Goal: Information Seeking & Learning: Learn about a topic

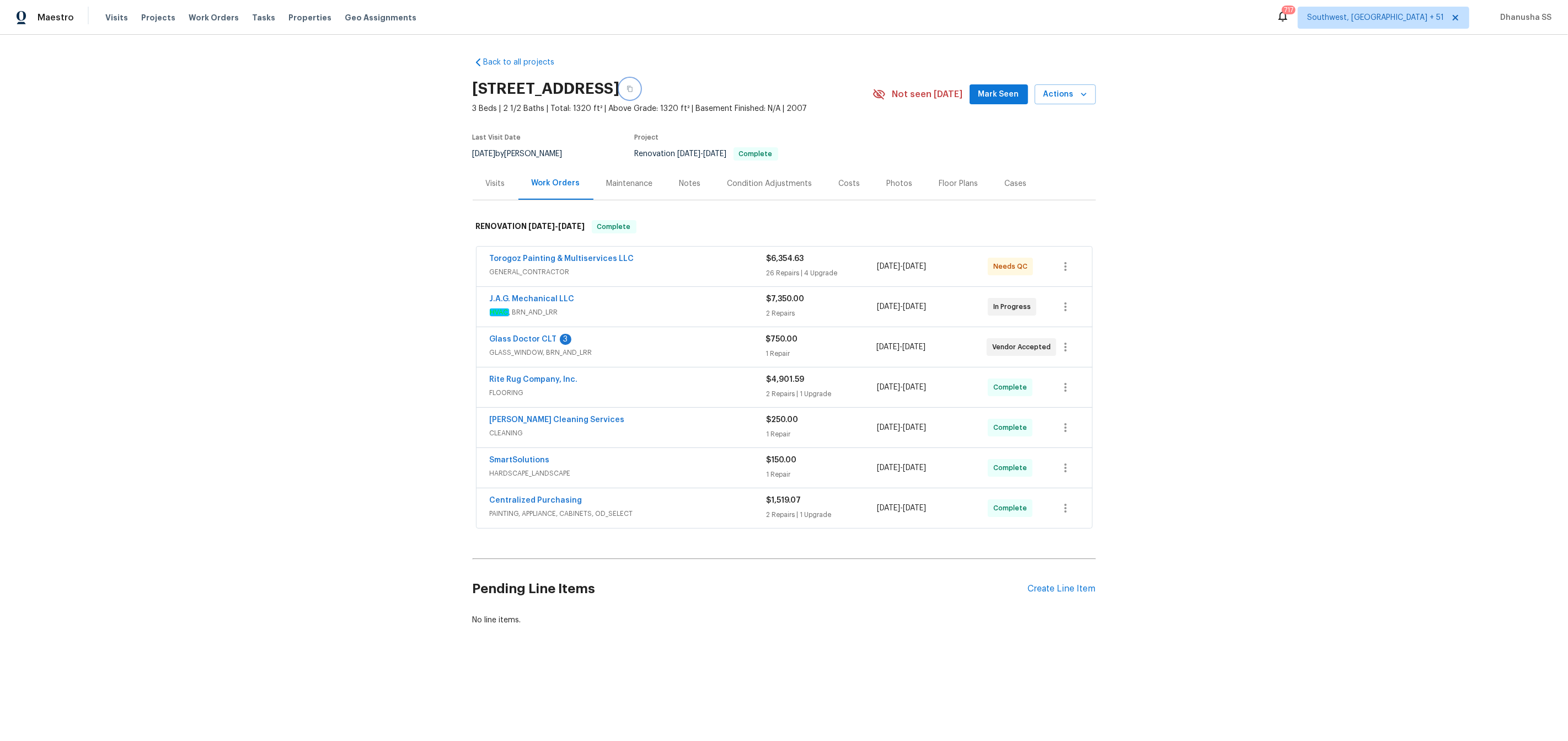
click at [633, 90] on icon "button" at bounding box center [629, 89] width 6 height 6
click at [501, 185] on div "Visits" at bounding box center [495, 183] width 19 height 11
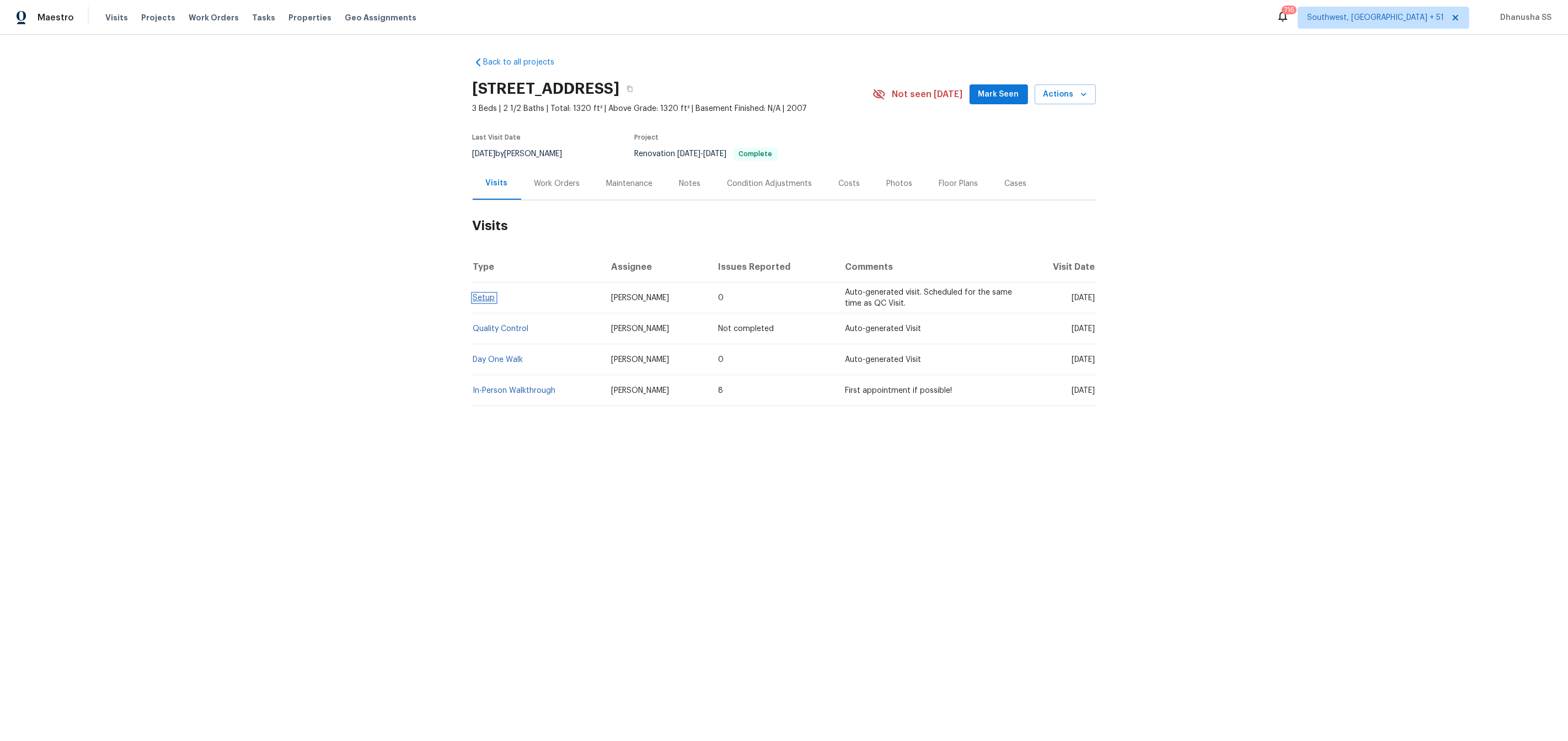
click at [485, 298] on link "Setup" at bounding box center [484, 298] width 22 height 8
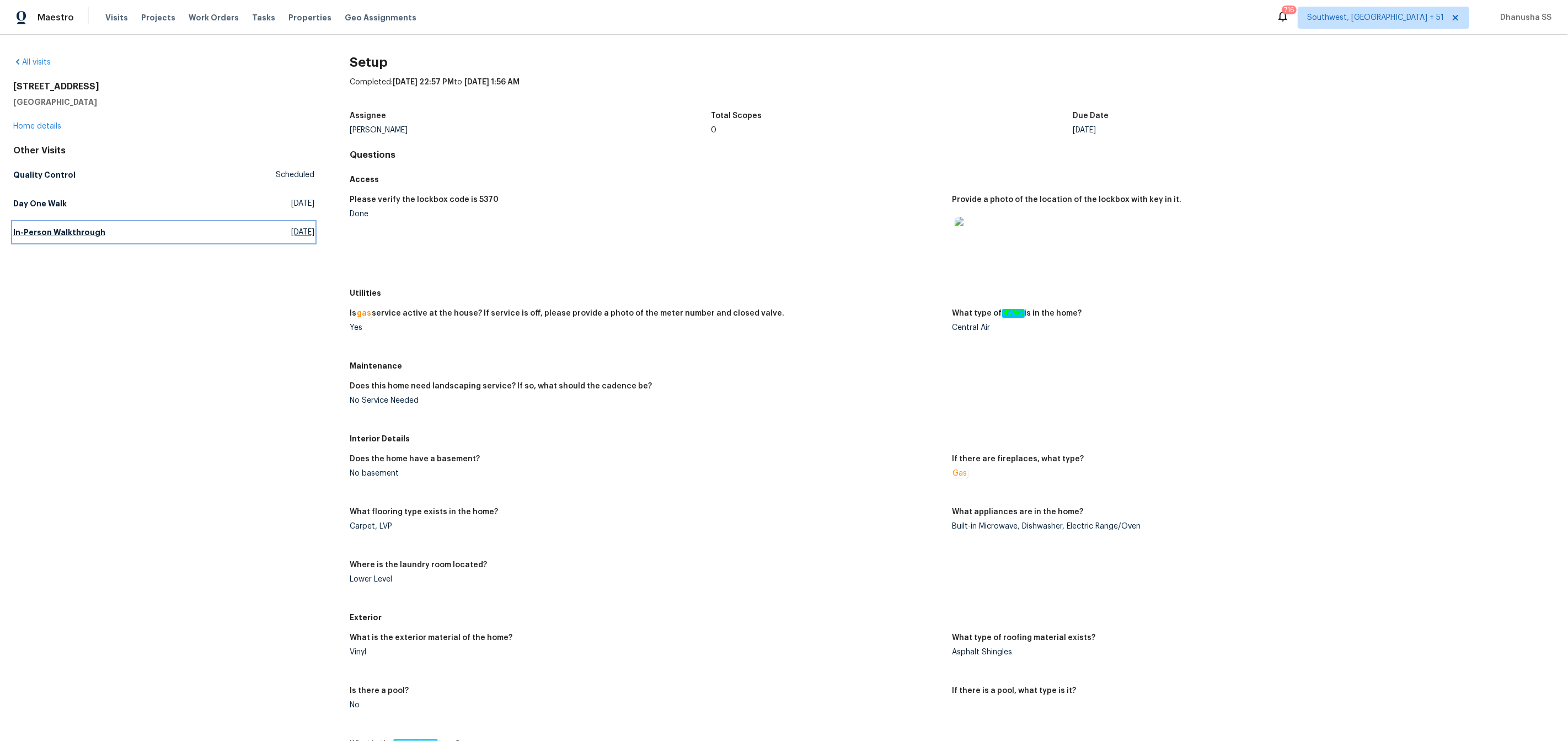
click at [85, 240] on link "In-Person Walkthrough Mon, Sep 15 2025" at bounding box center [164, 232] width 301 height 20
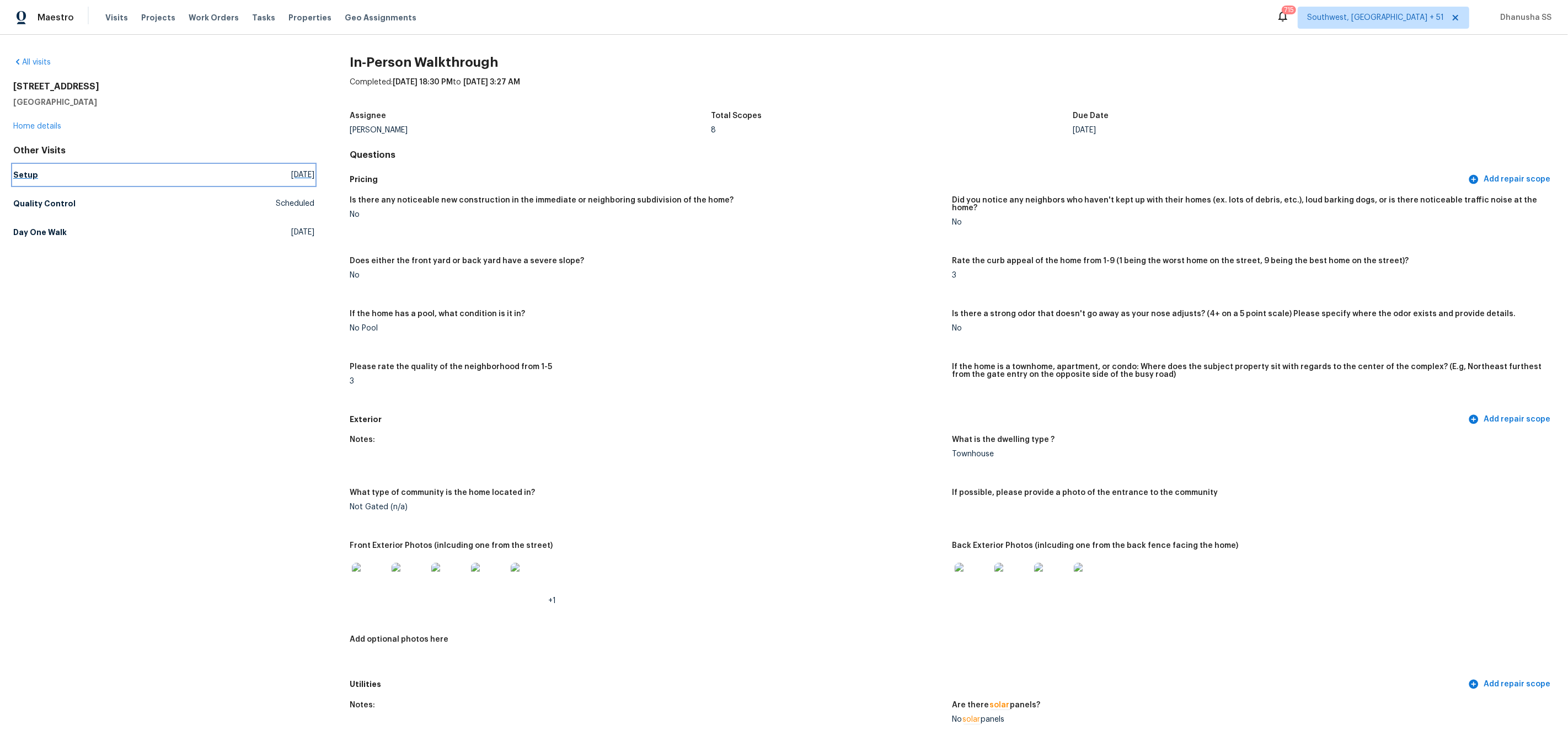
click at [30, 175] on h5 "Setup" at bounding box center [26, 175] width 25 height 11
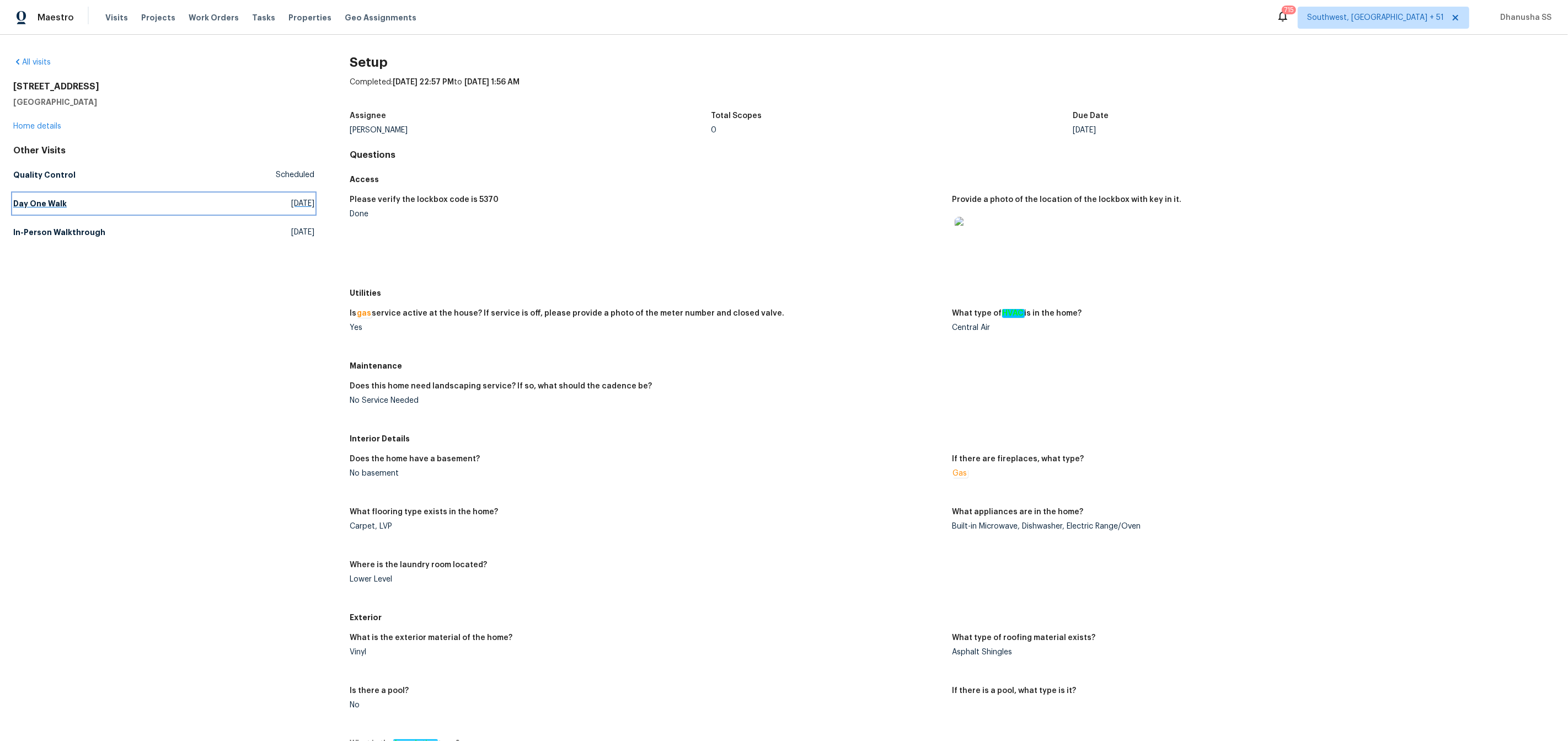
click at [33, 207] on h5 "Day One Walk" at bounding box center [40, 203] width 54 height 11
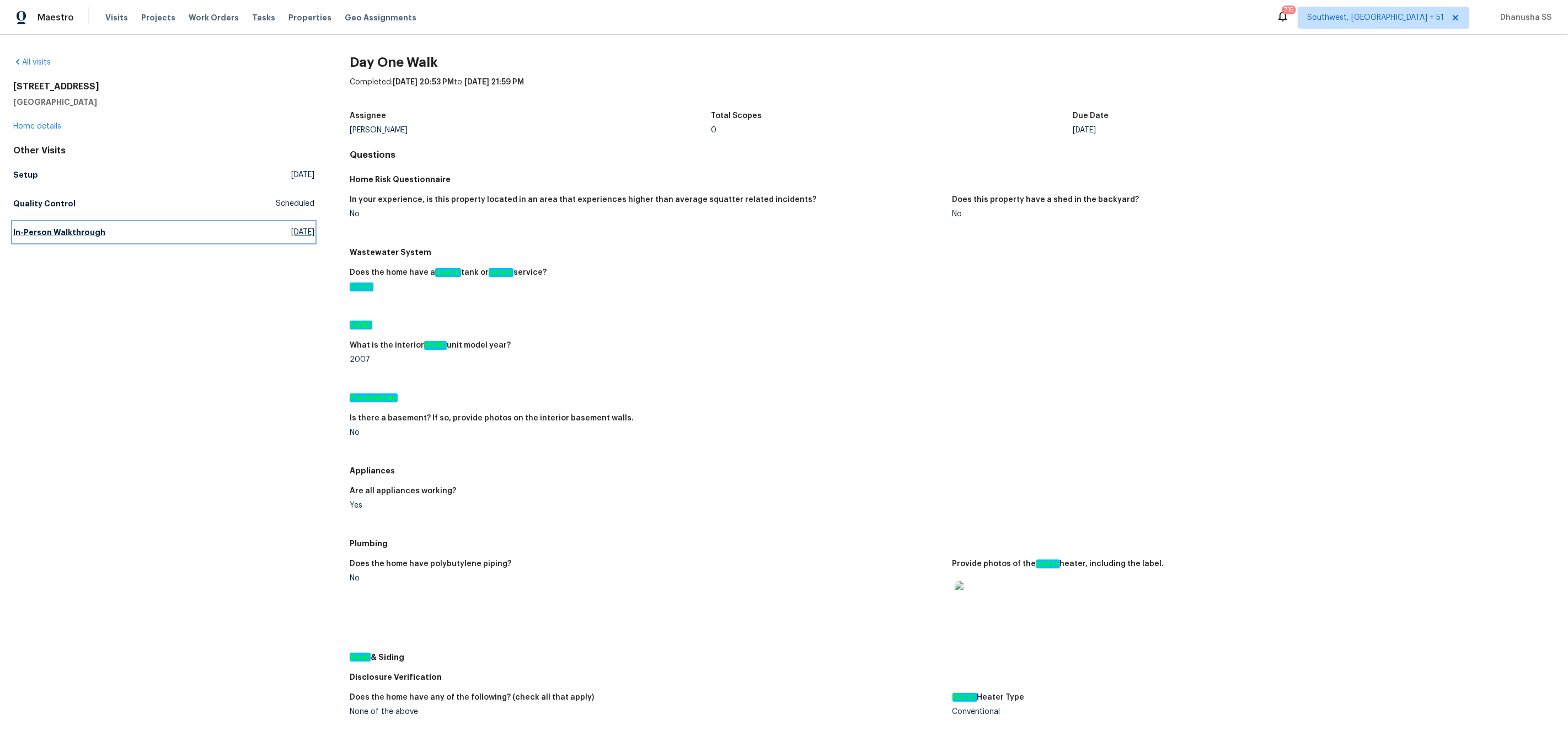
click at [102, 241] on link "In-Person Walkthrough Mon, Sep 15 2025" at bounding box center [164, 232] width 301 height 20
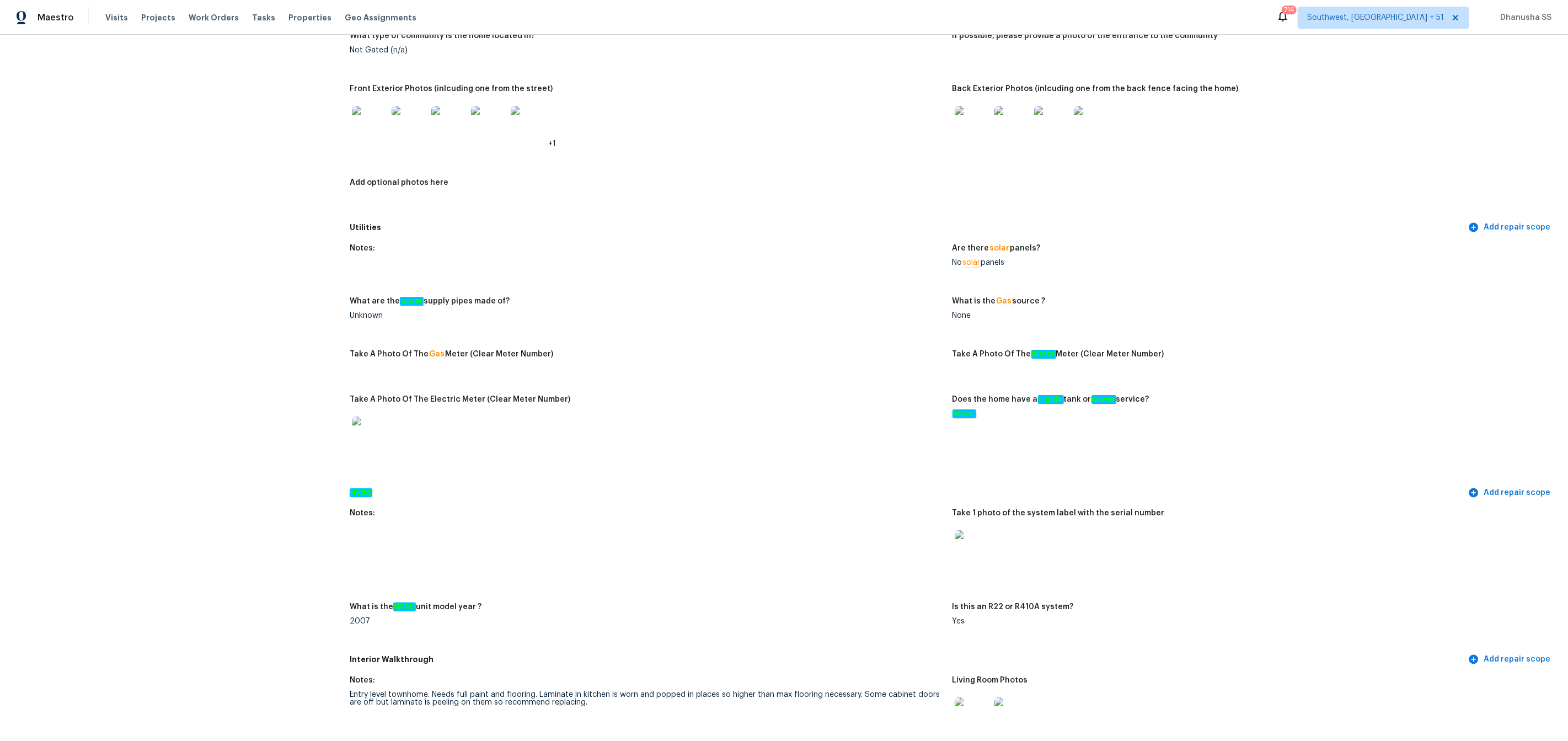
scroll to position [147, 0]
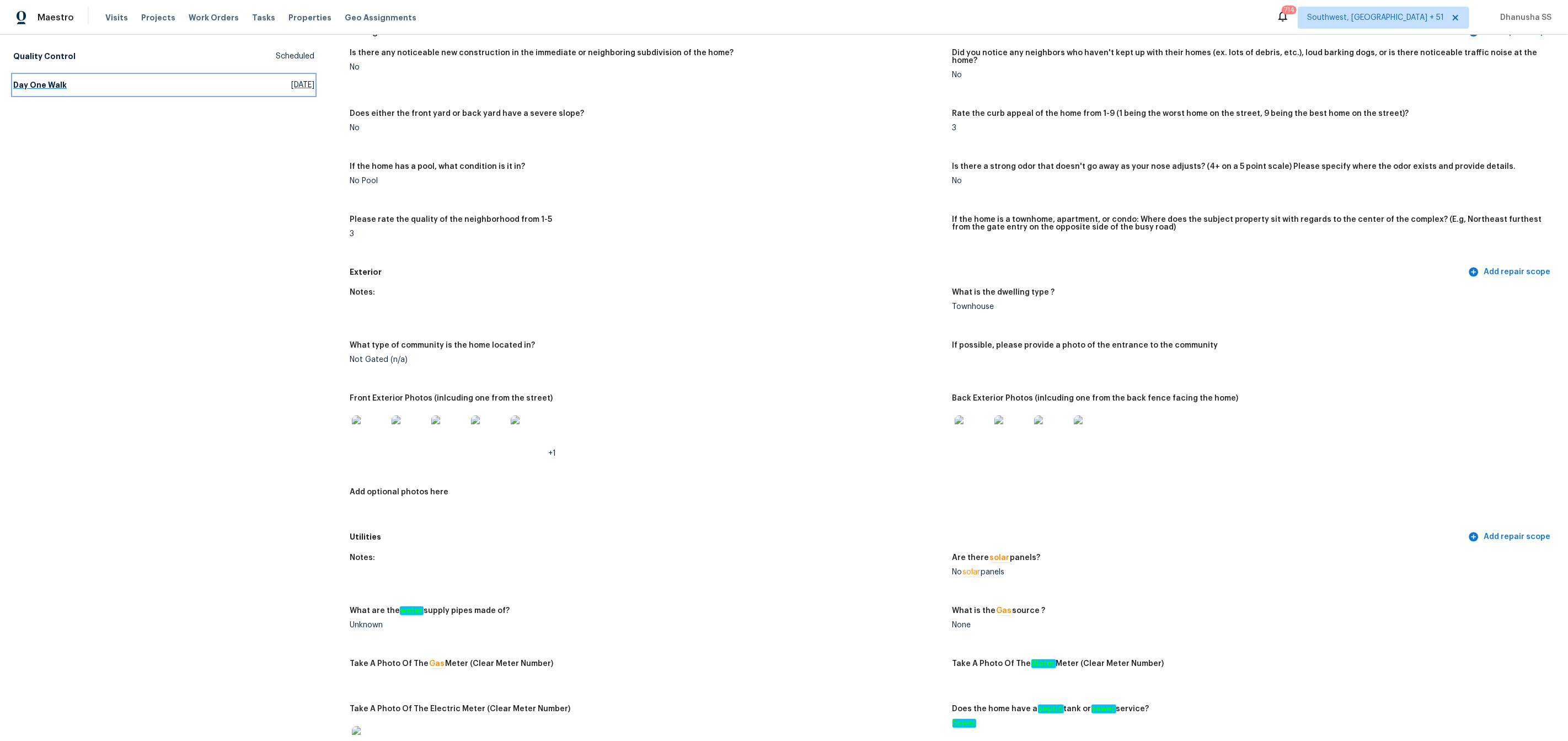
click at [66, 84] on link "Day One Walk Tue, Sep 30 2025" at bounding box center [164, 85] width 301 height 20
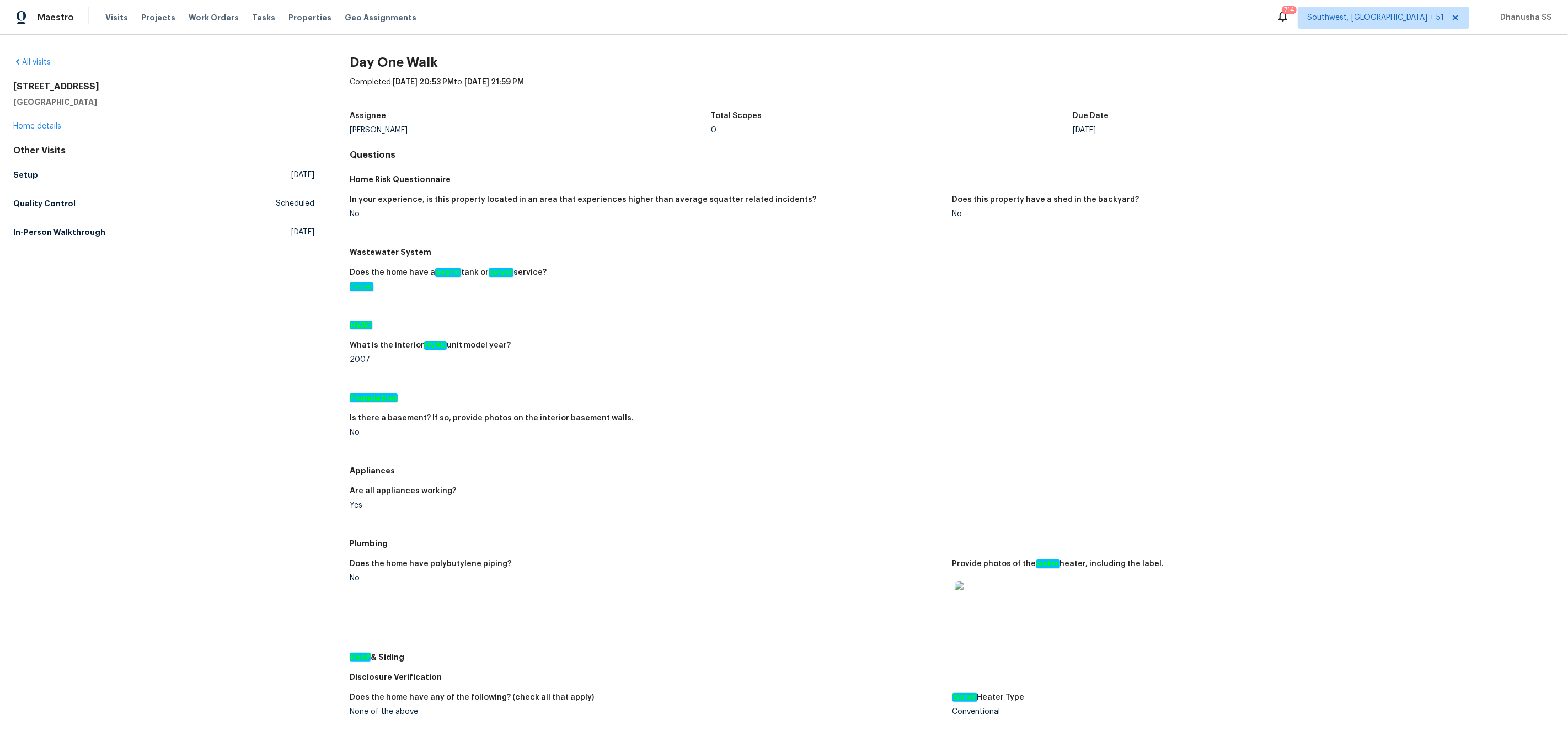
click at [74, 215] on div "Other Visits Setup Tue, Oct 14 2025 Quality Control Scheduled In-Person Walkthr…" at bounding box center [164, 194] width 301 height 97
click at [74, 234] on h5 "In-Person Walkthrough" at bounding box center [59, 232] width 92 height 11
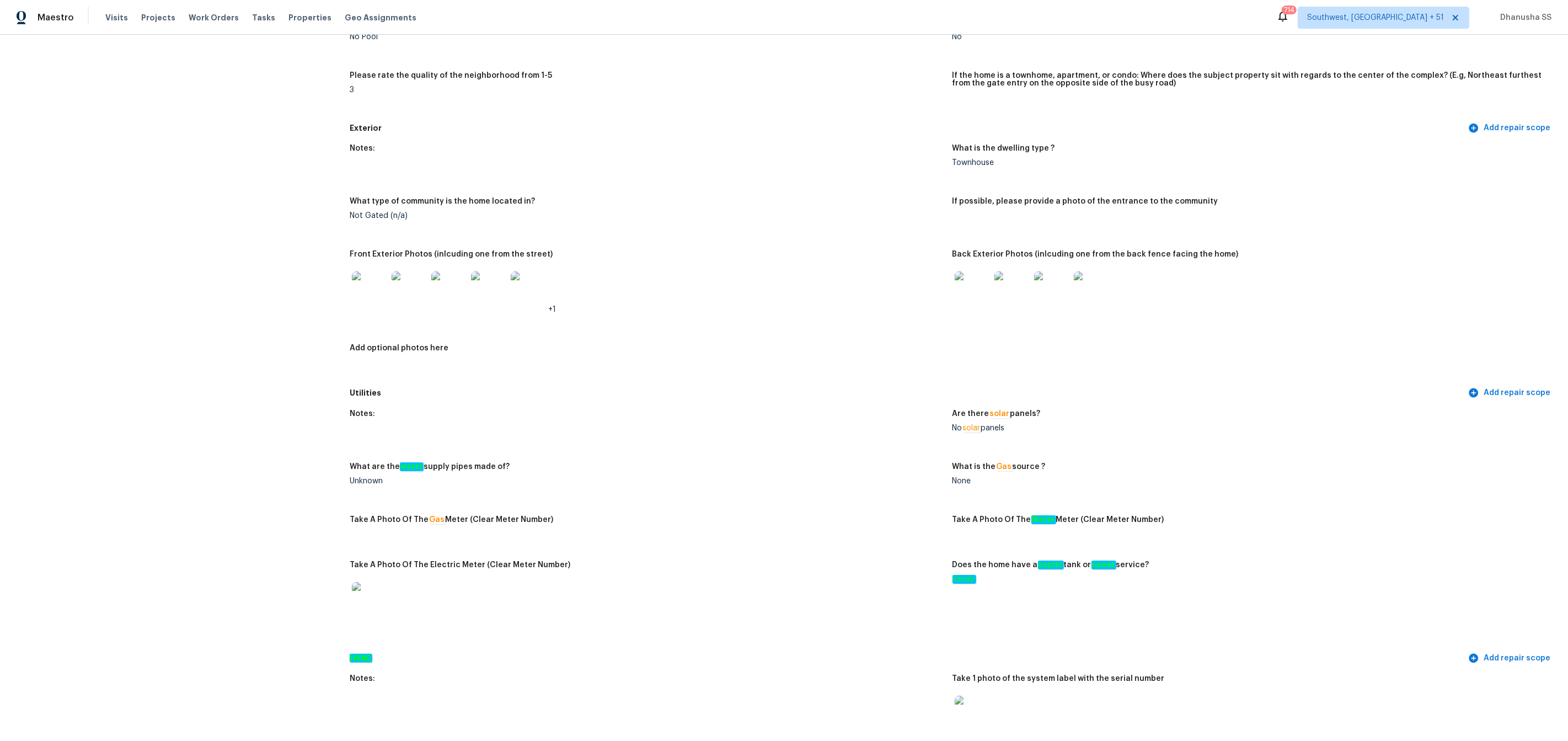
scroll to position [103, 0]
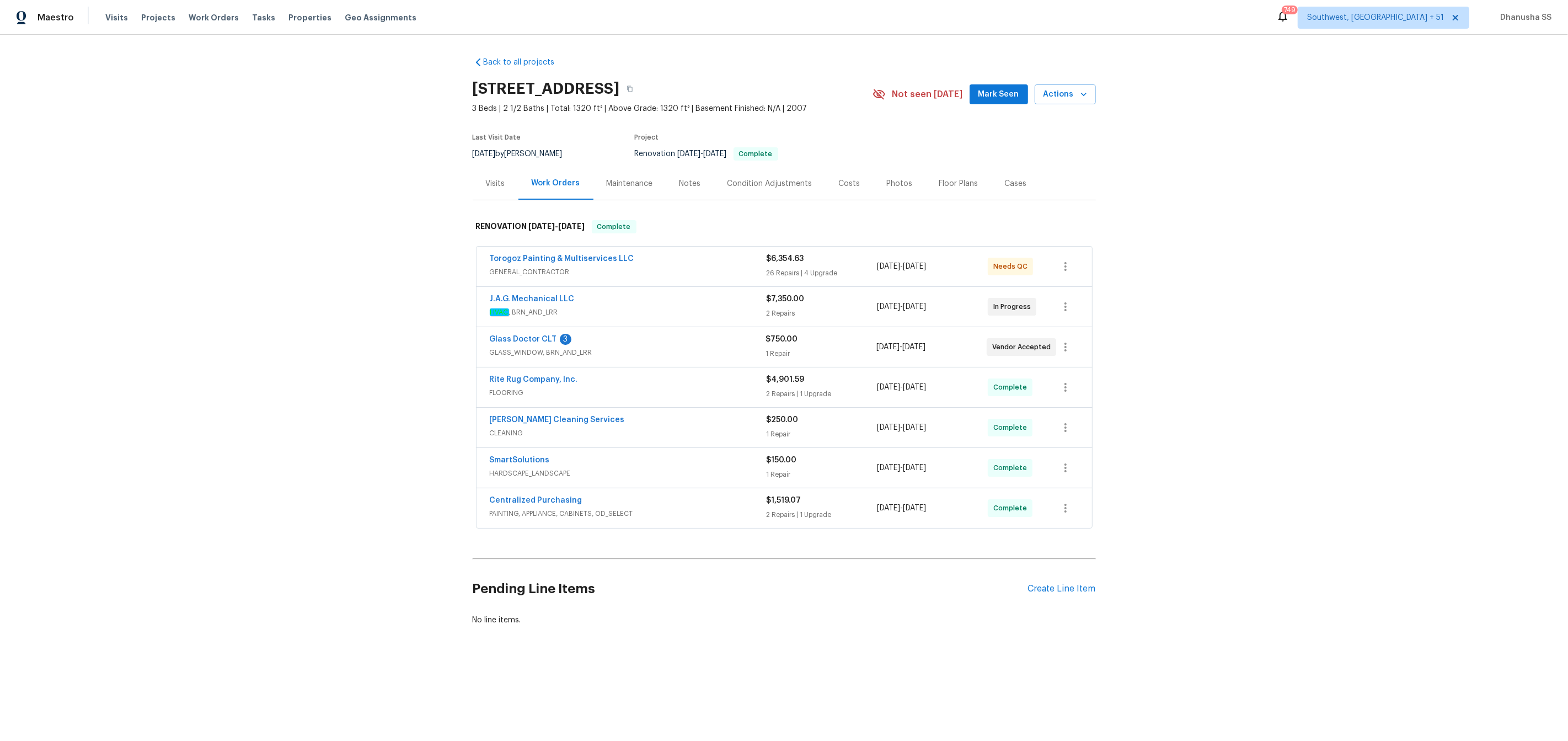
click at [694, 500] on div "Centralized Purchasing" at bounding box center [628, 501] width 277 height 14
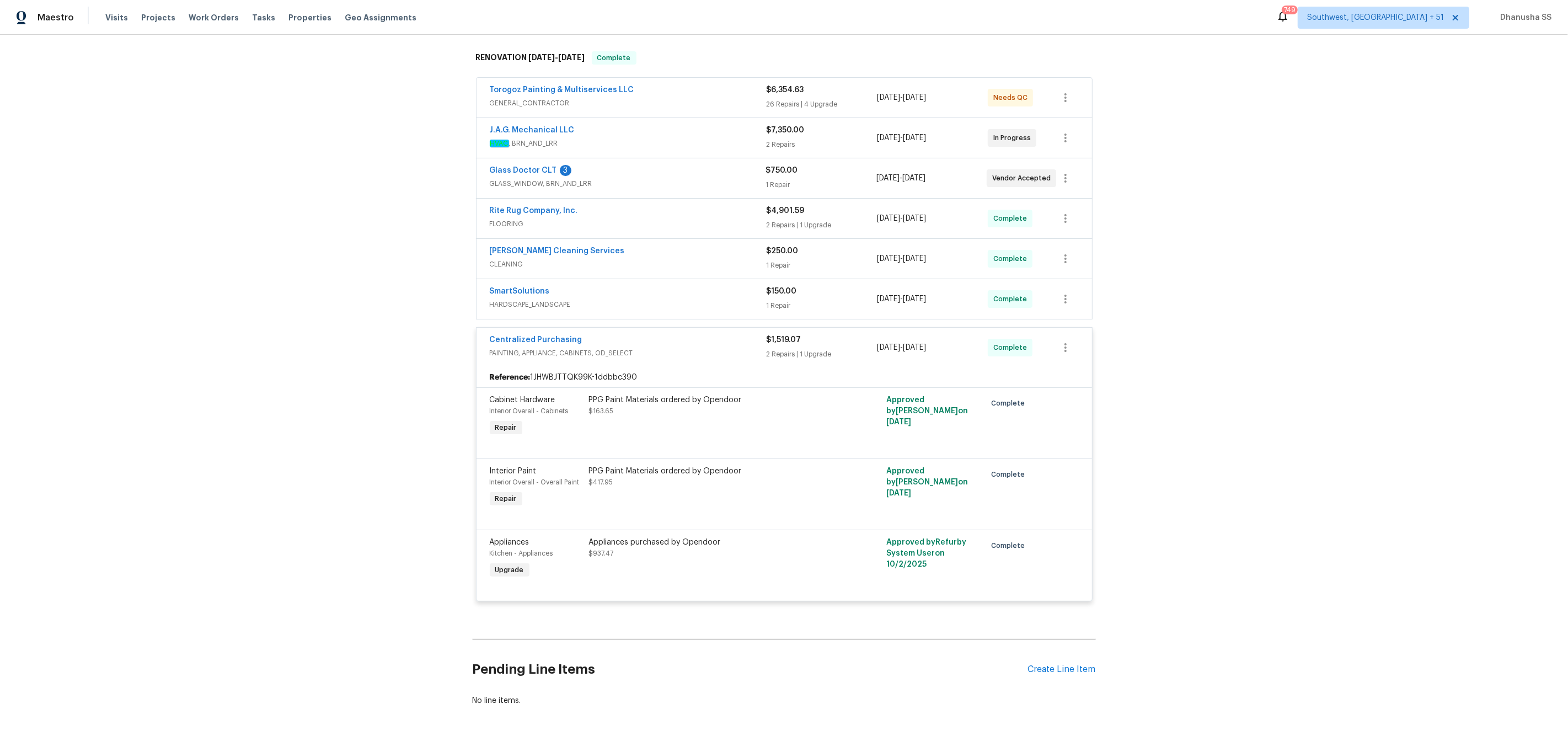
scroll to position [175, 0]
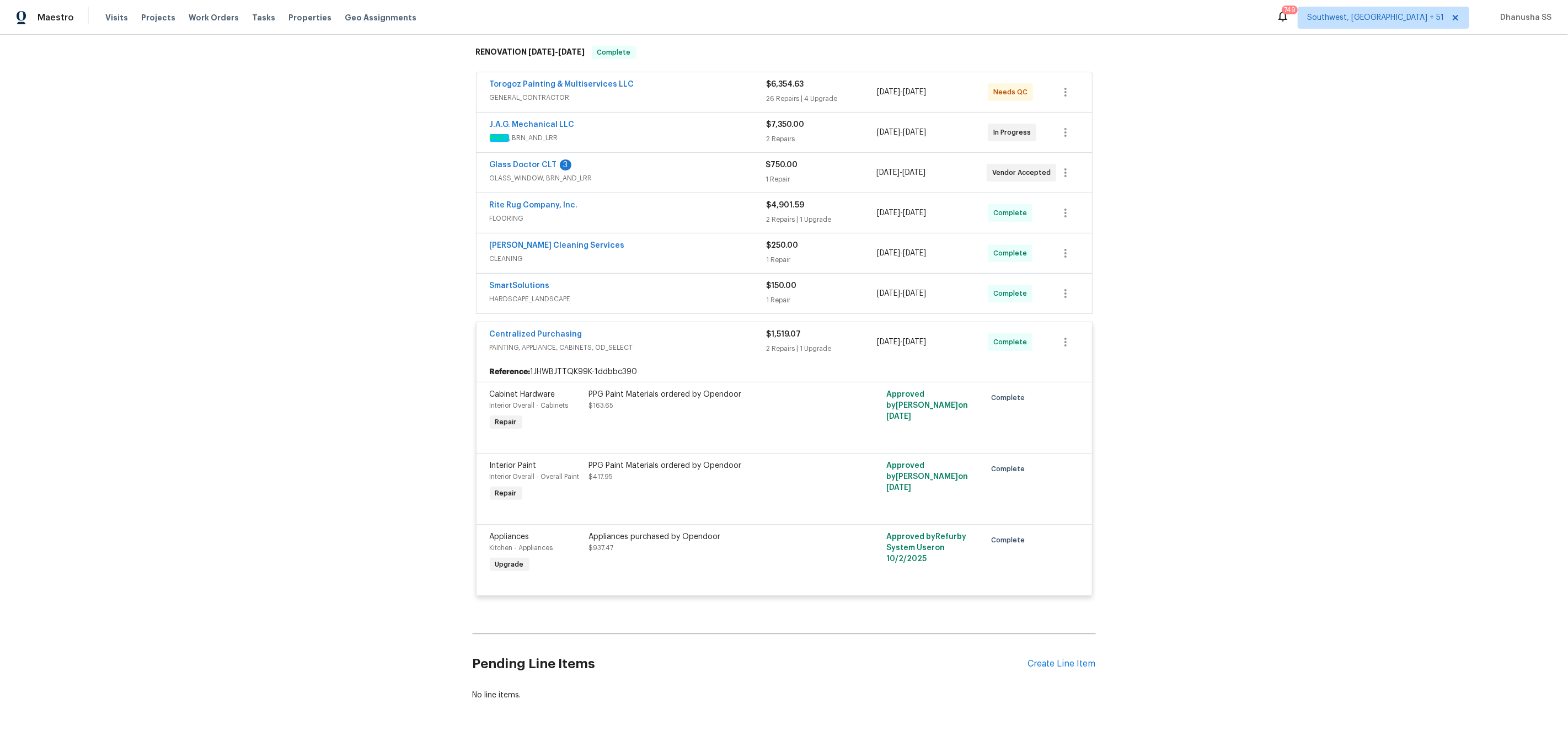
click at [720, 300] on span "HARDSCAPE_LANDSCAPE" at bounding box center [628, 298] width 277 height 11
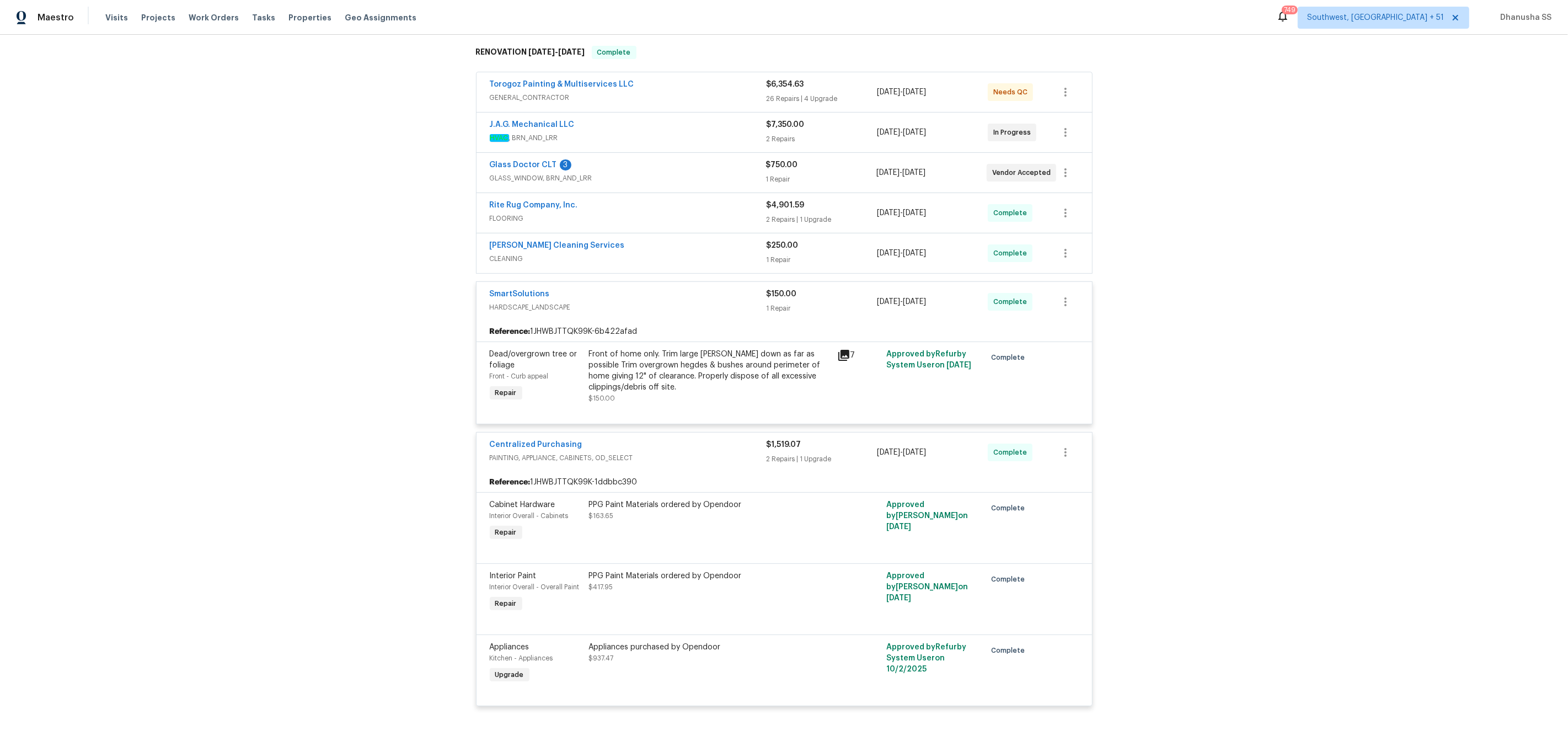
click at [719, 257] on span "CLEANING" at bounding box center [628, 258] width 277 height 11
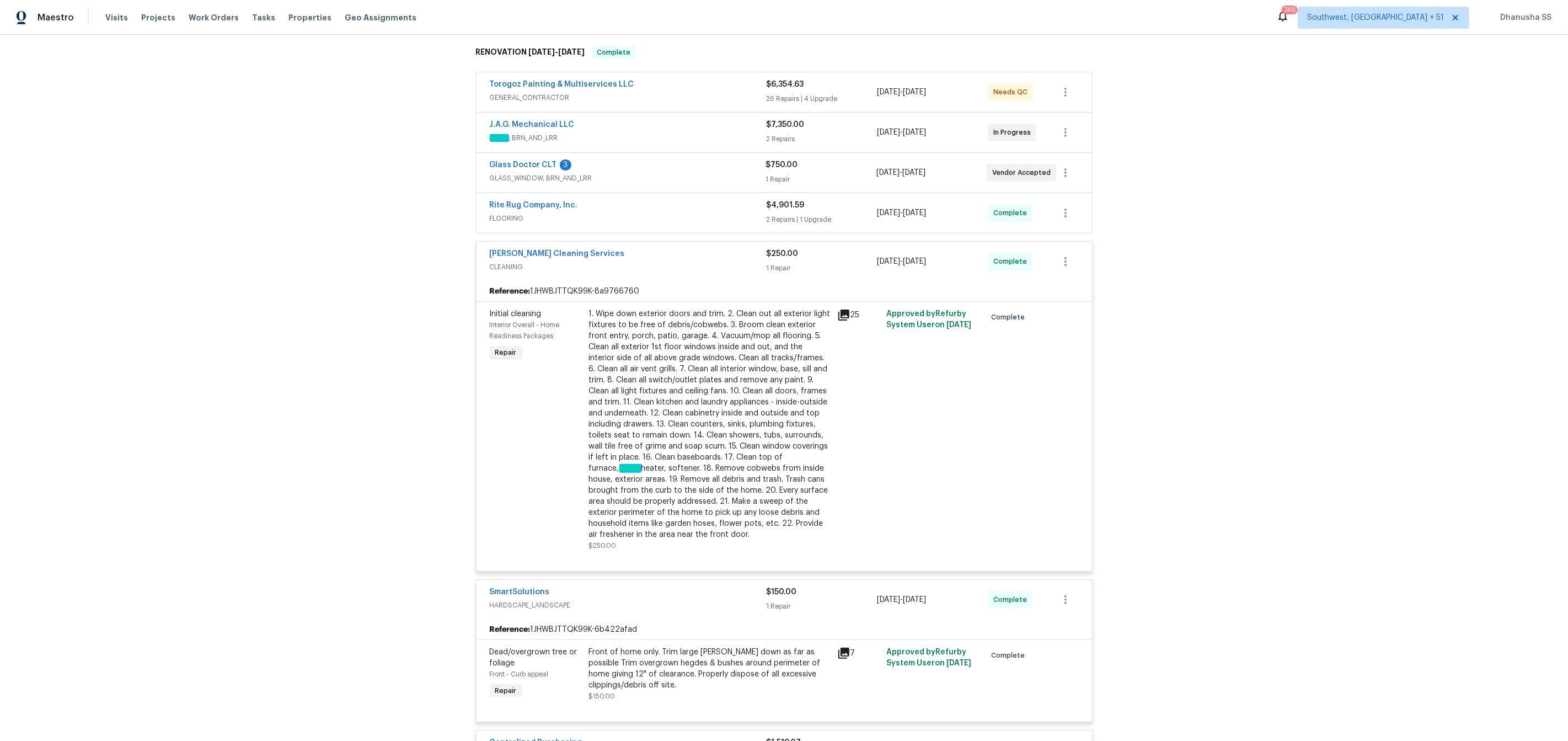
click at [726, 216] on span "FLOORING" at bounding box center [628, 218] width 277 height 11
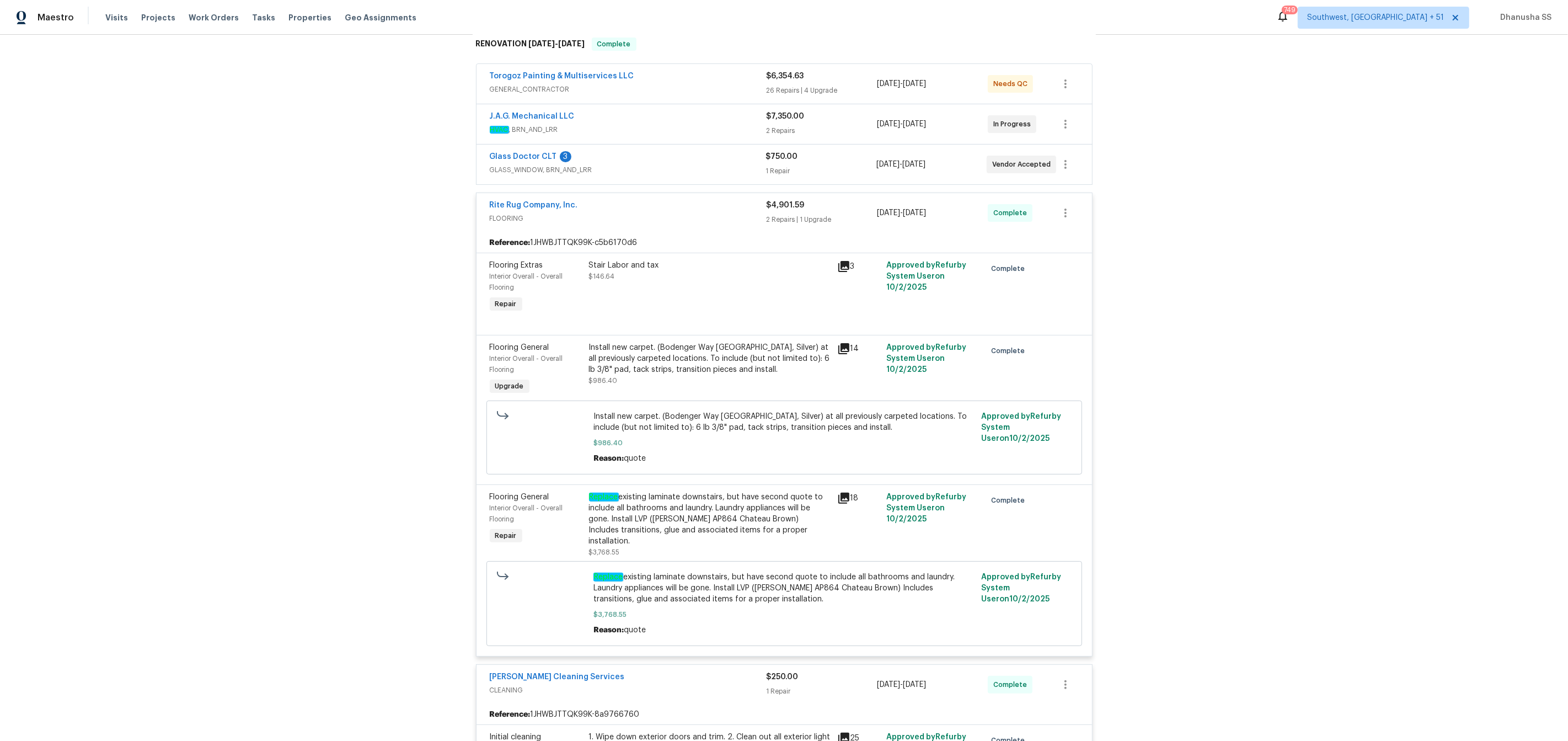
scroll to position [185, 0]
click at [631, 501] on div "Replace existing laminate downstairs, but have second quote to include all bath…" at bounding box center [710, 516] width 242 height 55
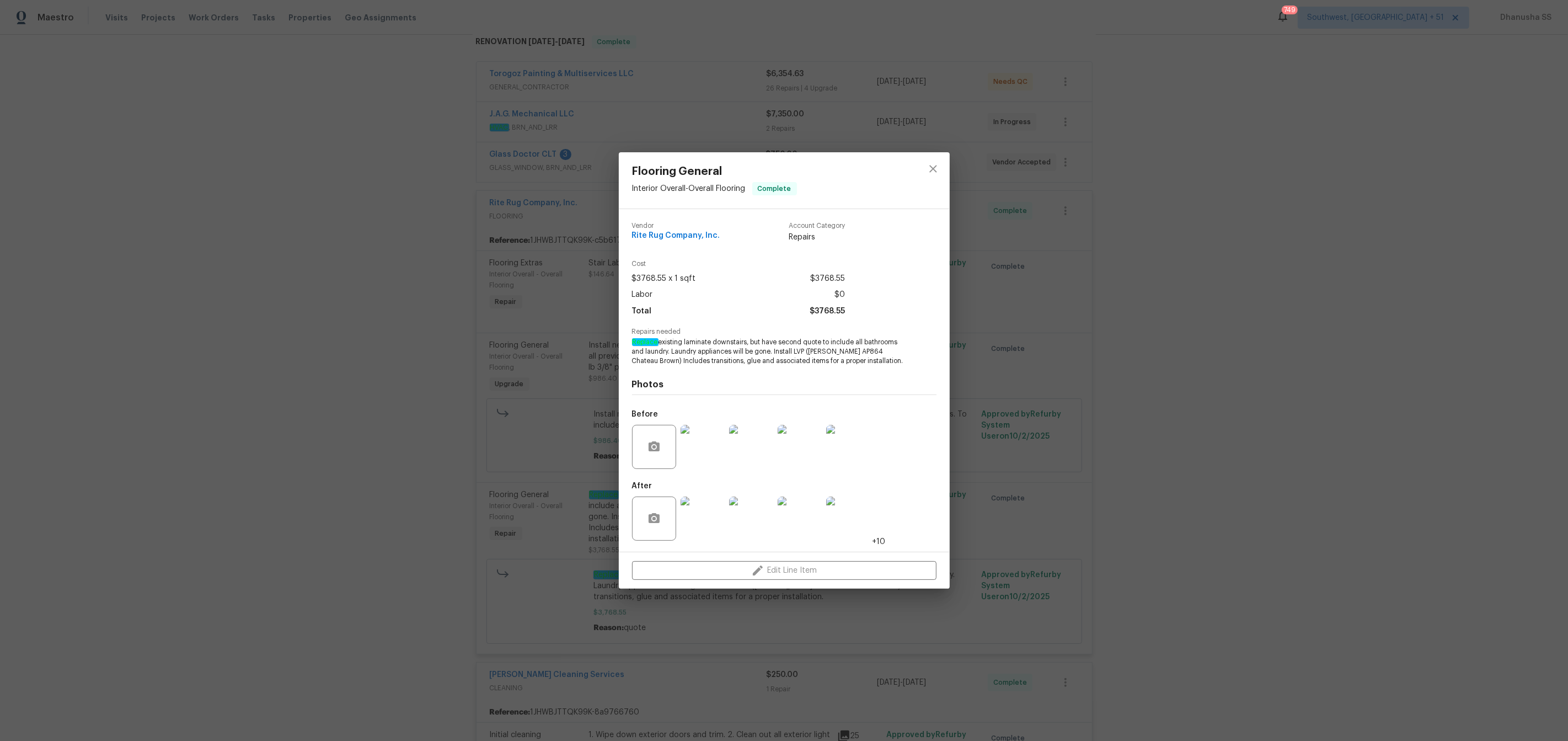
click at [704, 530] on img at bounding box center [703, 519] width 44 height 44
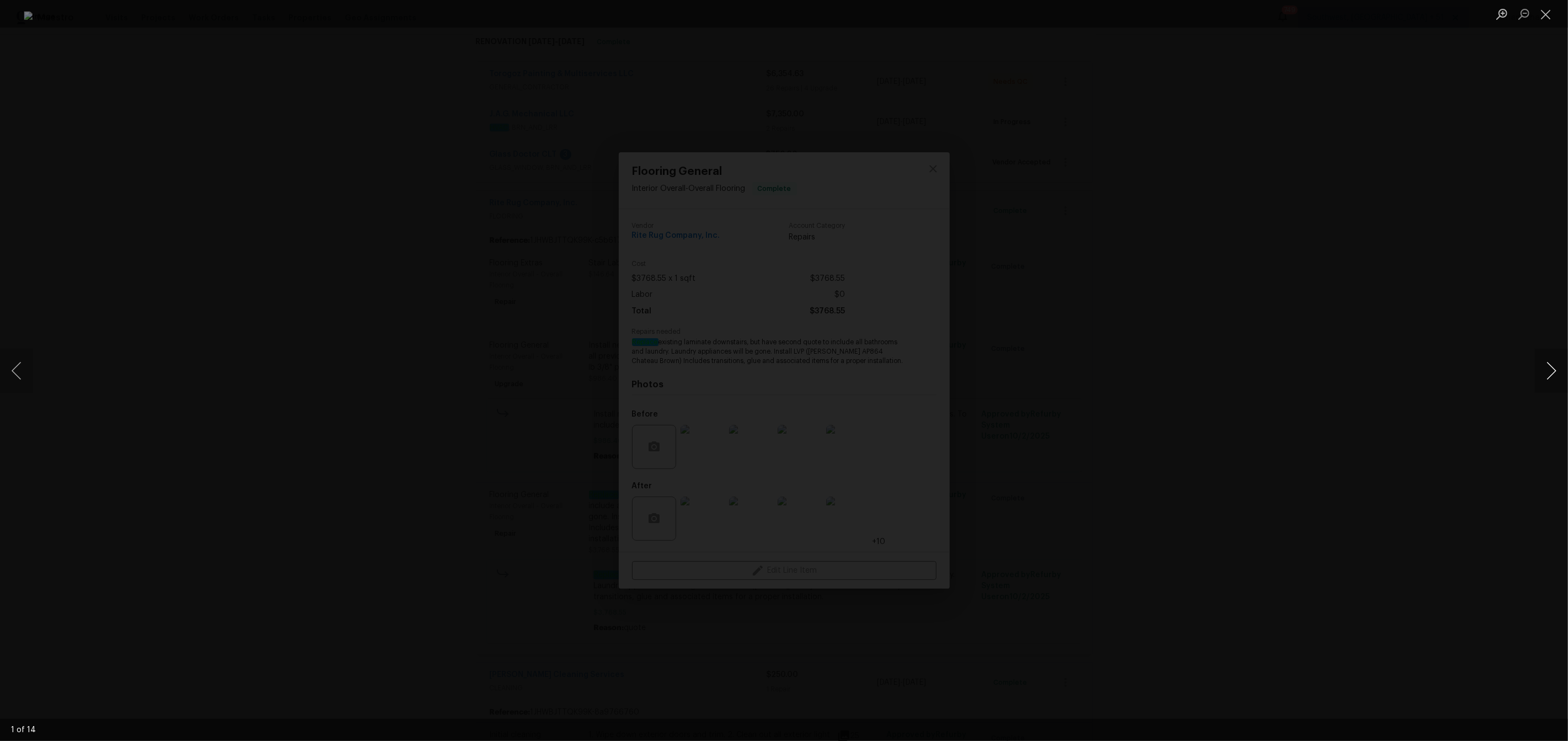
click at [1549, 371] on button "Next image" at bounding box center [1552, 371] width 33 height 44
click at [1358, 344] on div "Lightbox" at bounding box center [784, 370] width 1568 height 741
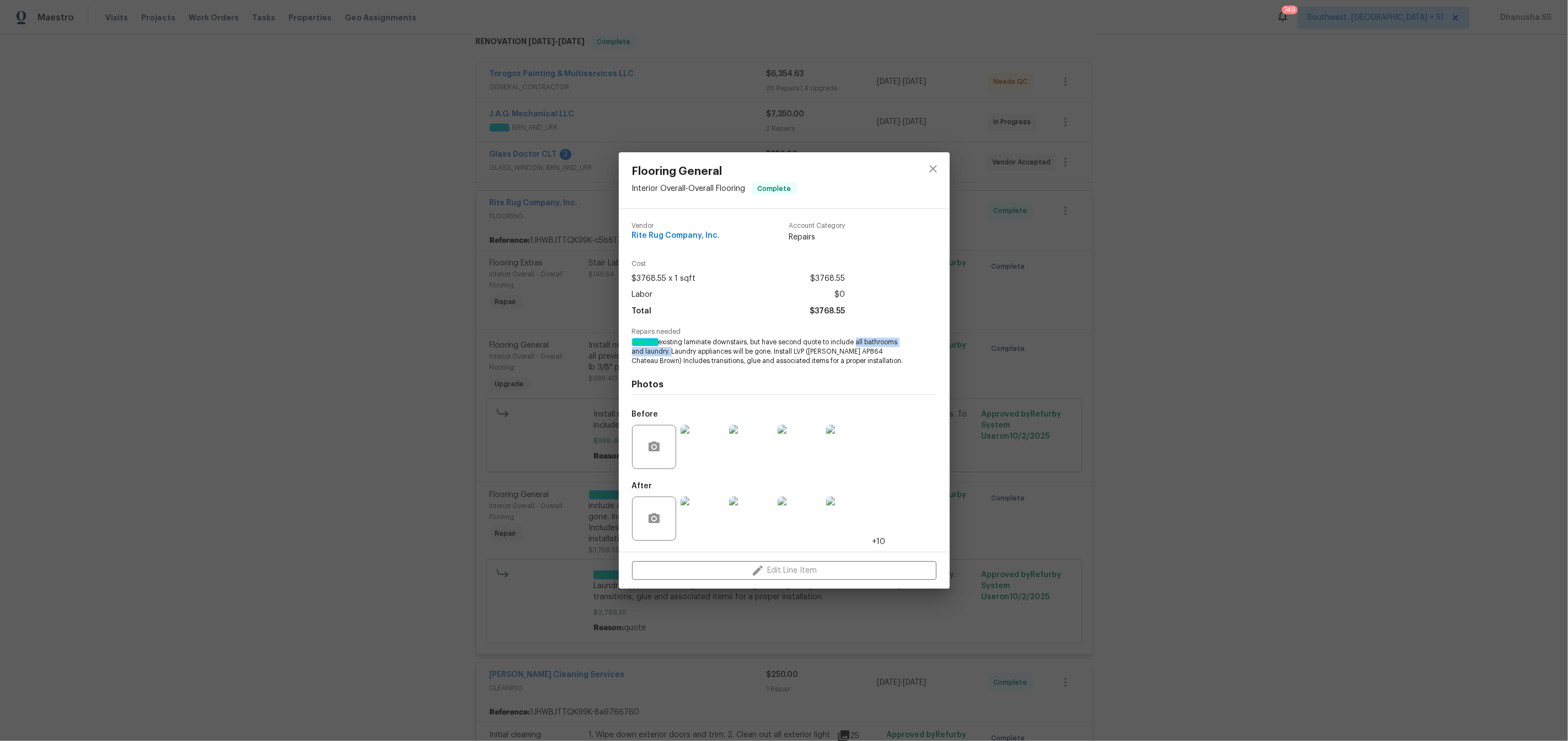
drag, startPoint x: 855, startPoint y: 342, endPoint x: 670, endPoint y: 350, distance: 185.2
click at [670, 350] on span "Replace existing laminate downstairs, but have second quote to include all bath…" at bounding box center [769, 351] width 274 height 28
copy span "all bathrooms and laundry."
click at [927, 168] on icon "close" at bounding box center [933, 169] width 14 height 14
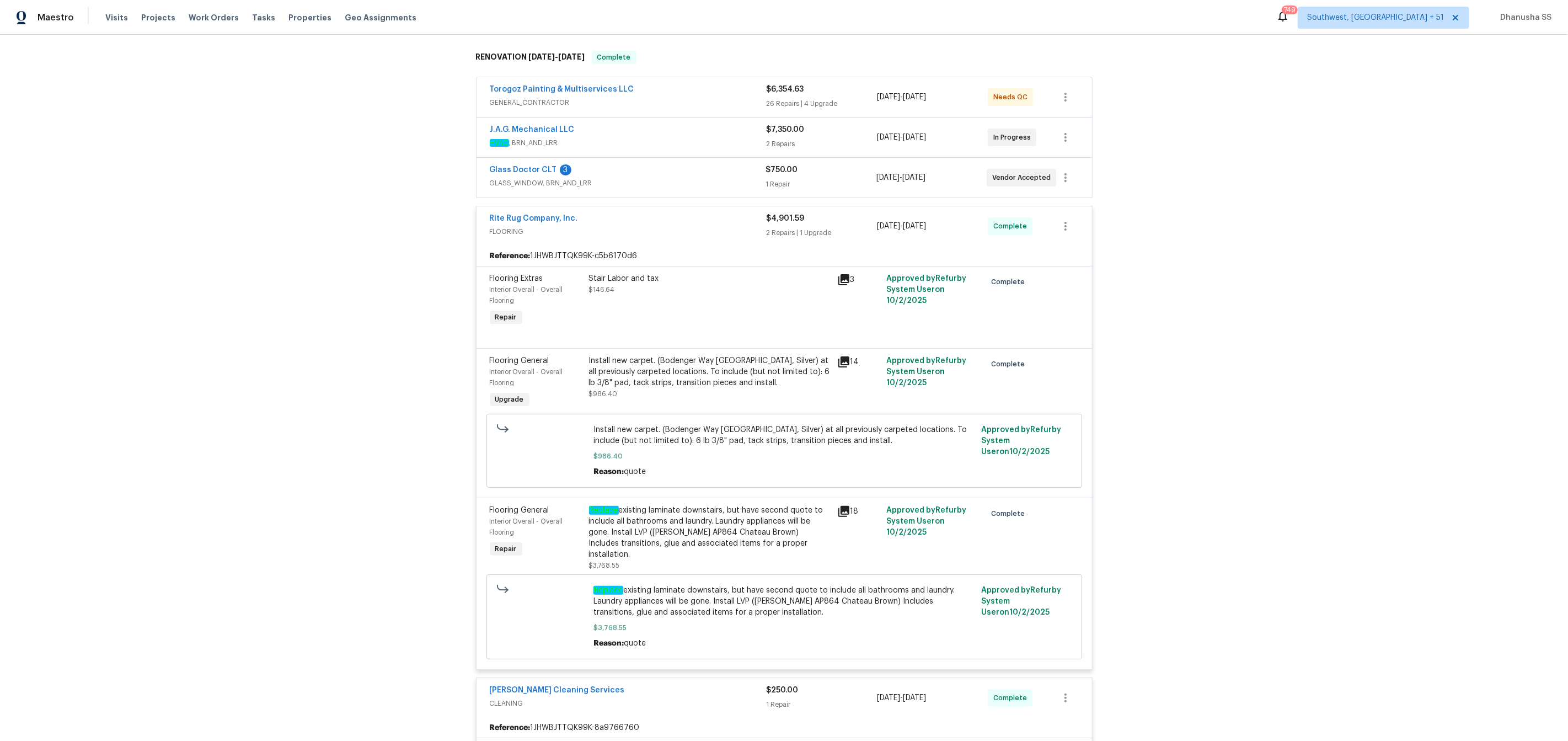
click at [745, 170] on div "Glass Doctor CLT 3" at bounding box center [628, 171] width 277 height 14
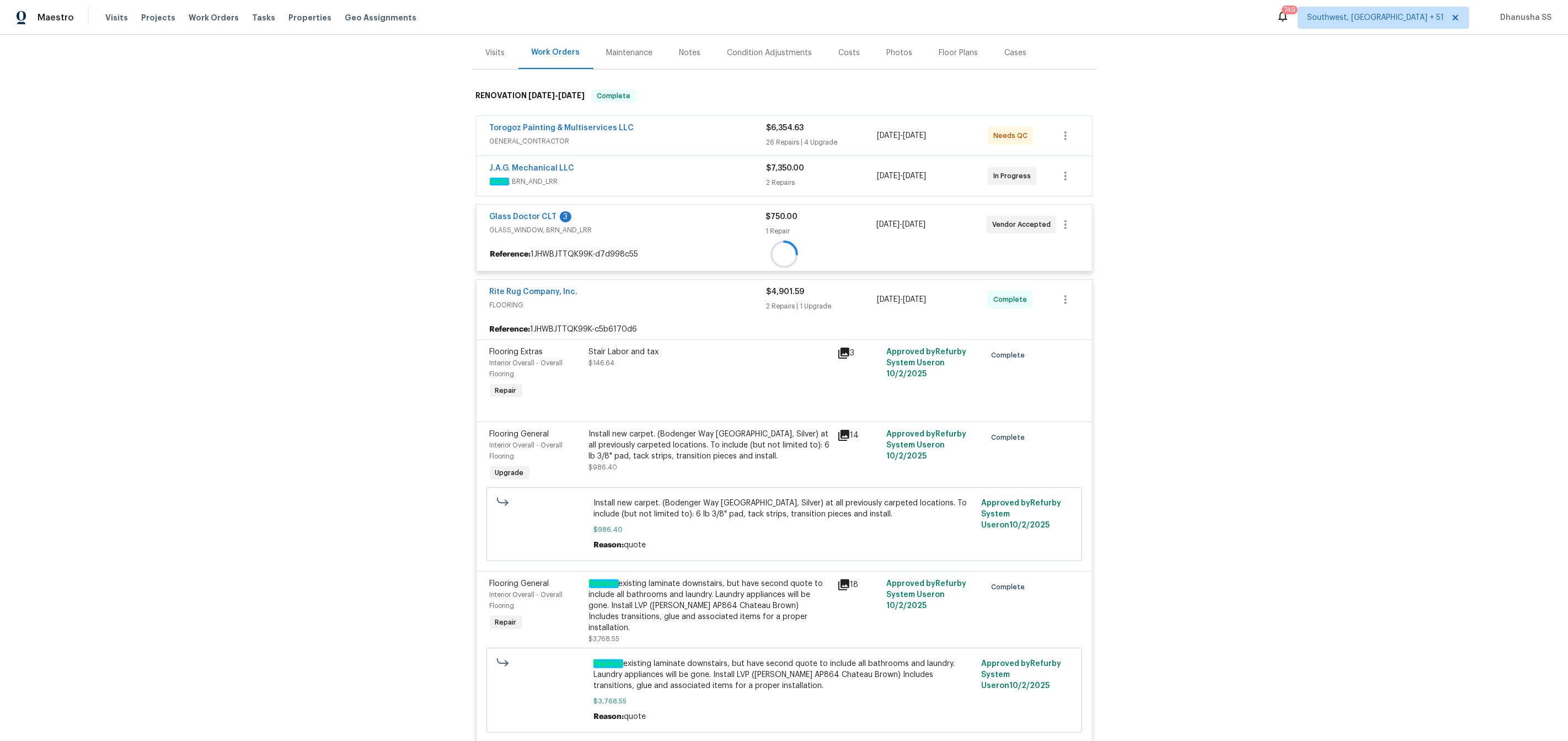
scroll to position [105, 0]
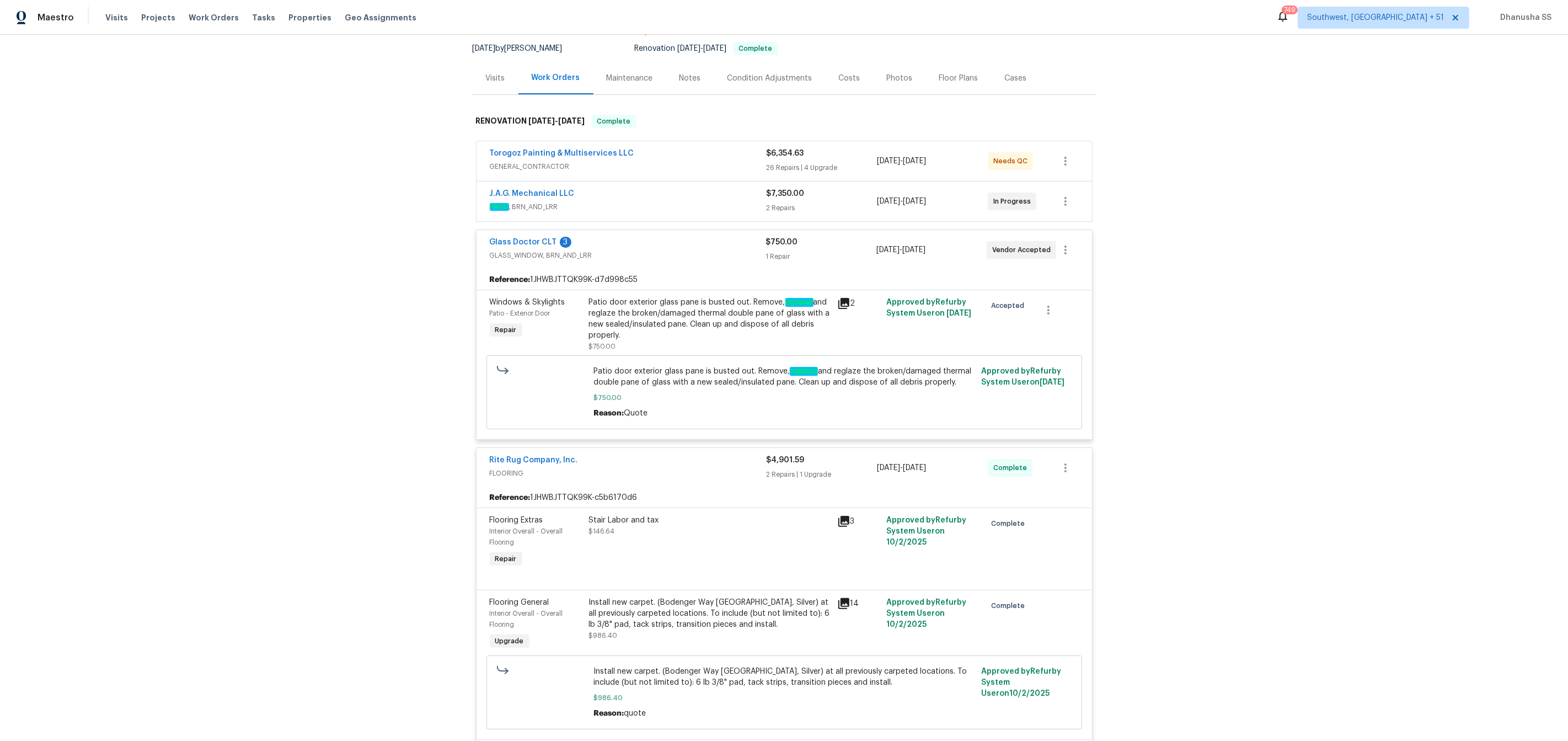
click at [731, 196] on div "J.A.G. Mechanical LLC" at bounding box center [628, 195] width 277 height 14
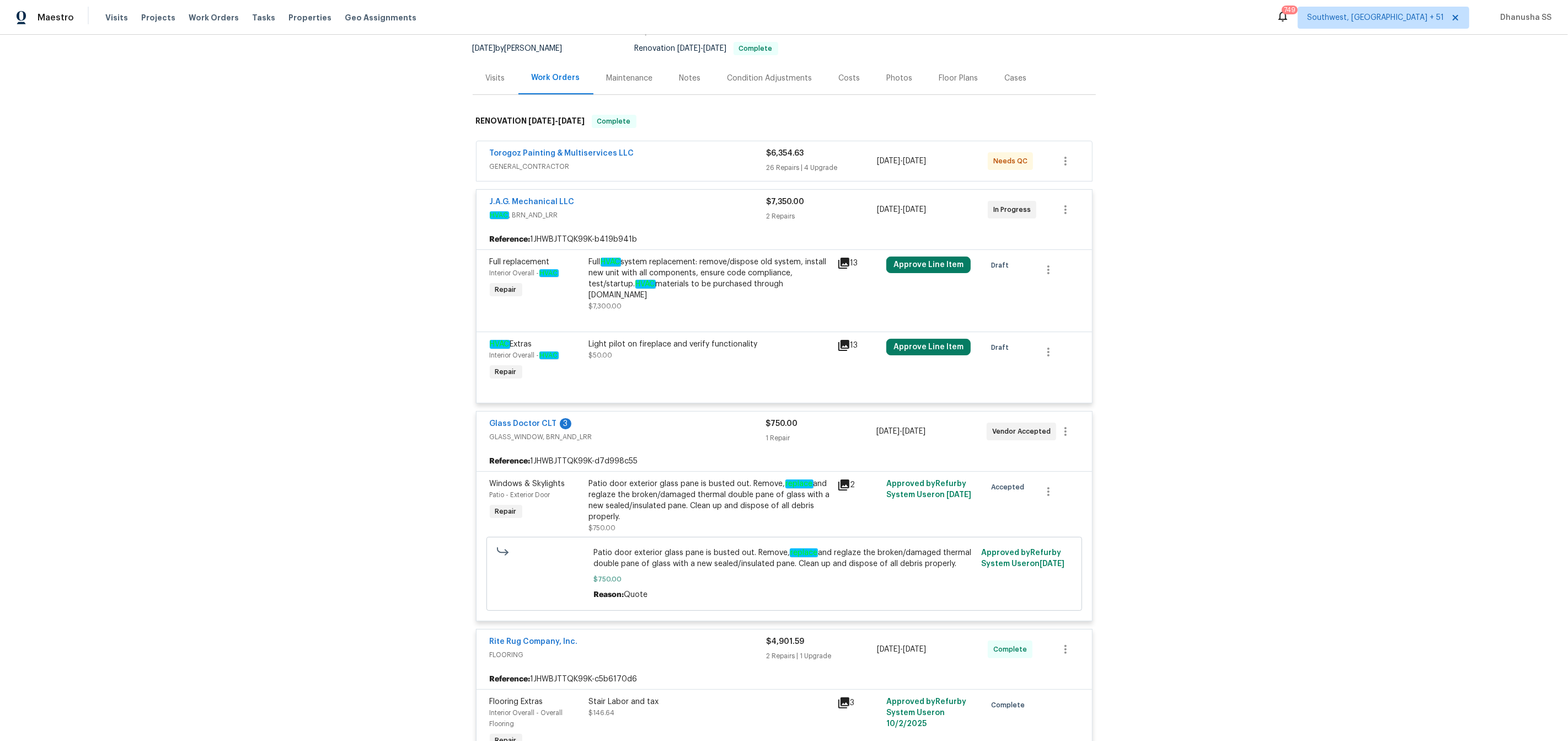
click at [739, 163] on span "GENERAL_CONTRACTOR" at bounding box center [628, 166] width 277 height 11
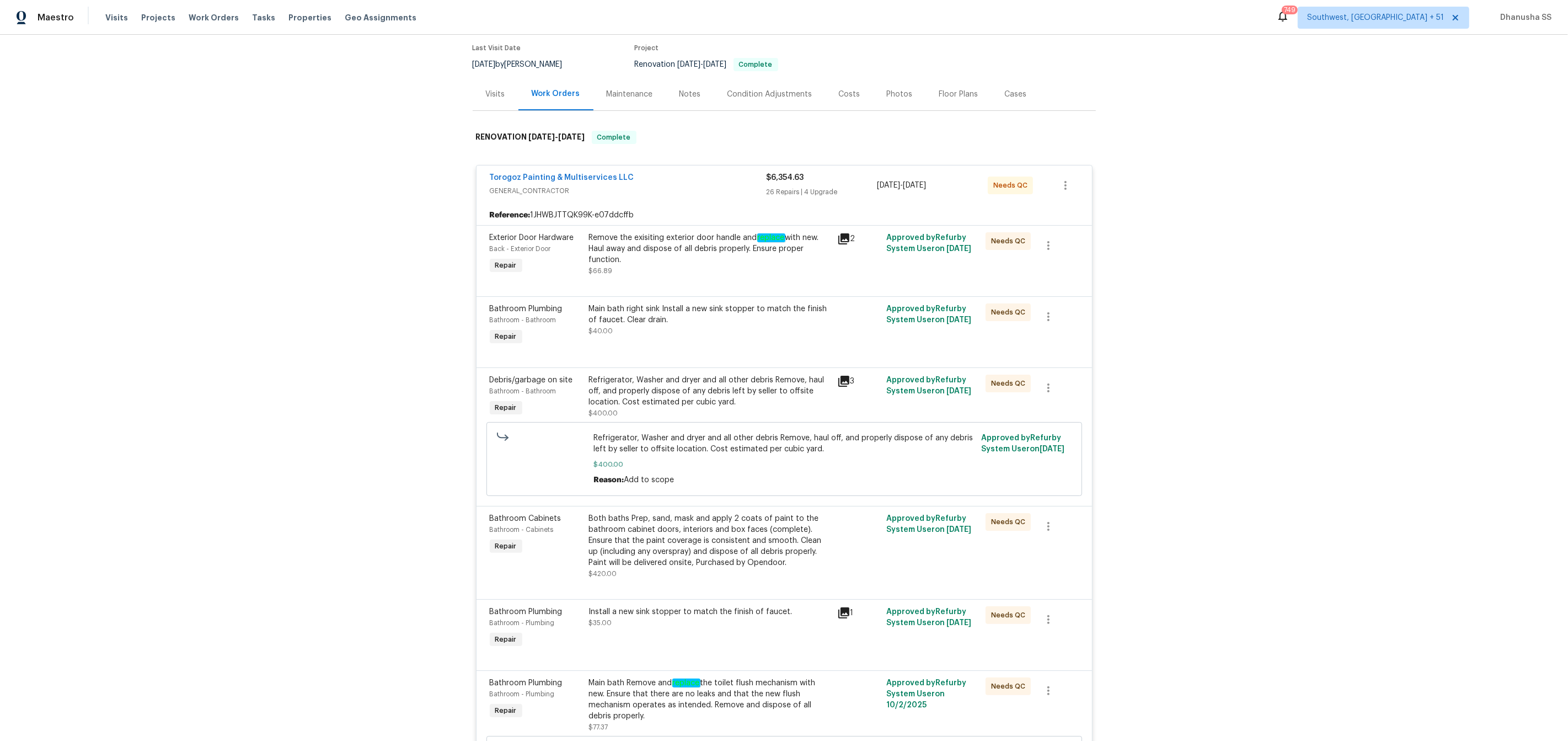
scroll to position [0, 0]
